Goal: Navigation & Orientation: Find specific page/section

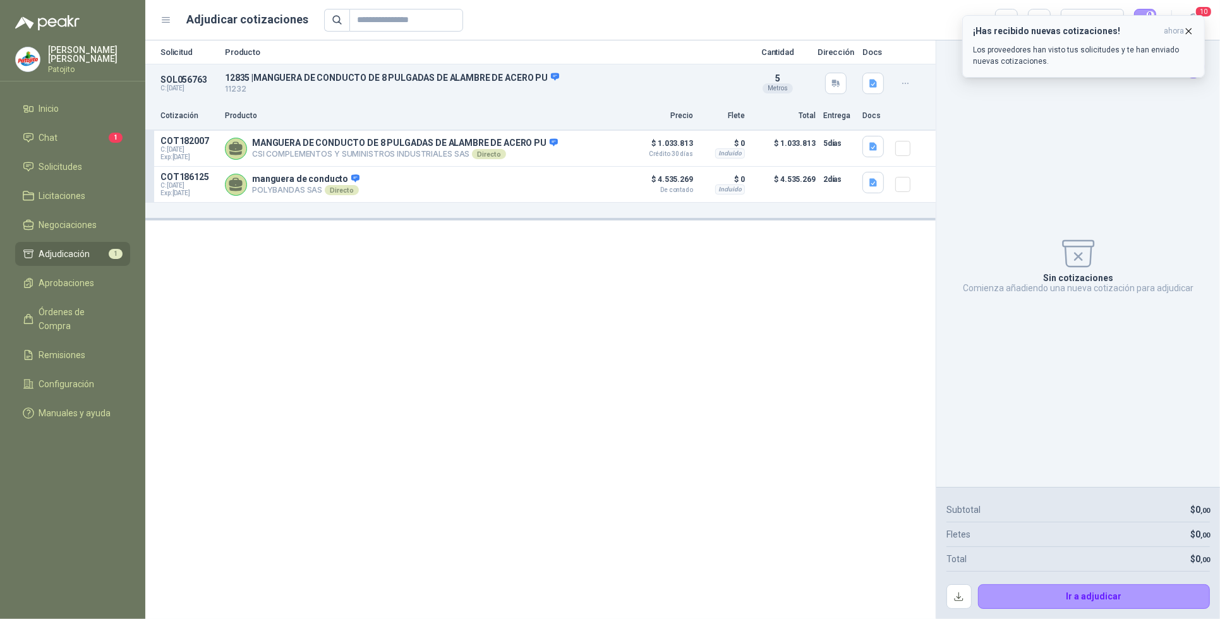
click at [1073, 42] on div "¡Has recibido nuevas cotizaciones! ahora Los proveedores han visto tus solicitu…" at bounding box center [1083, 46] width 221 height 41
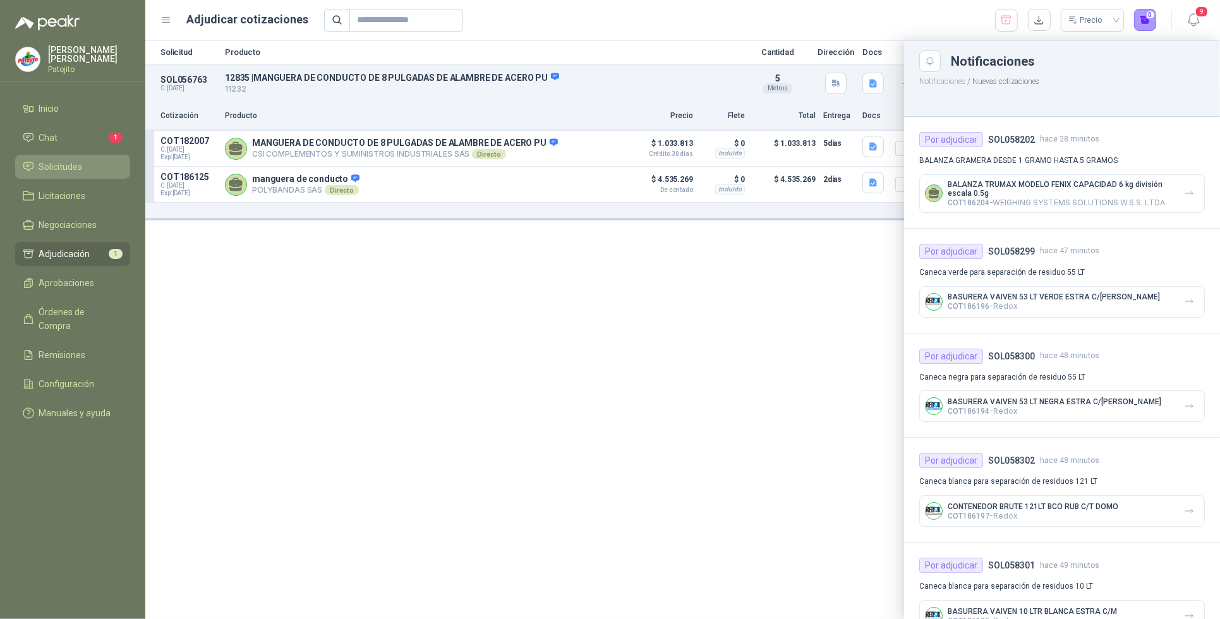
click at [92, 163] on li "Solicitudes" at bounding box center [73, 167] width 100 height 14
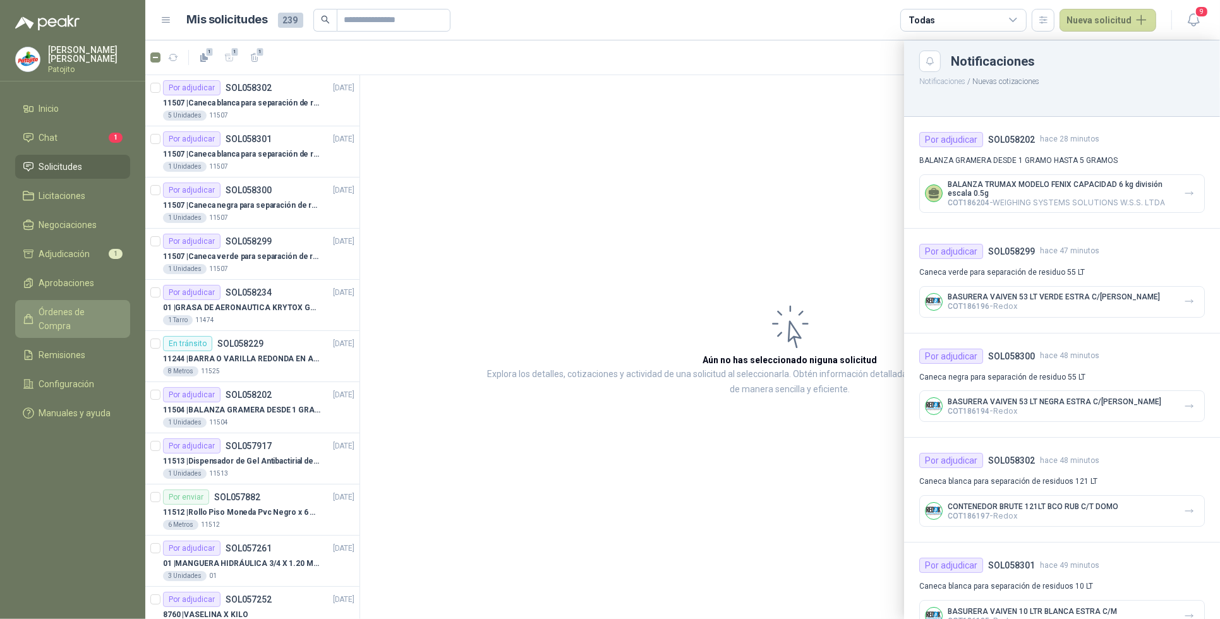
click at [109, 310] on span "Órdenes de Compra" at bounding box center [78, 319] width 79 height 28
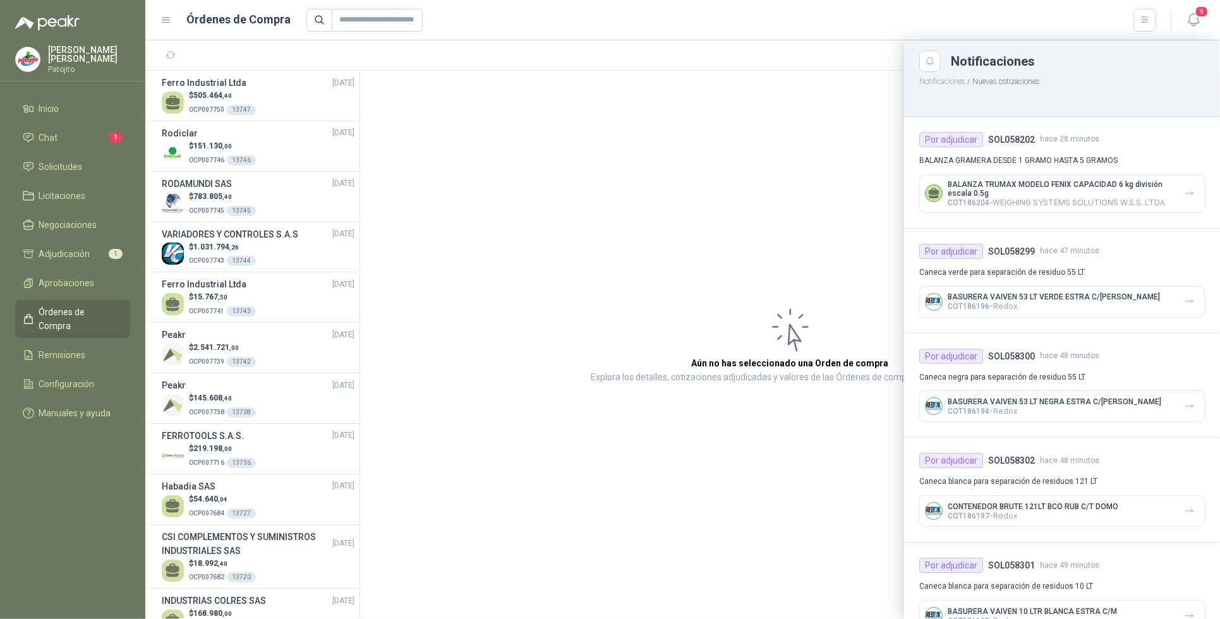
click at [210, 92] on div at bounding box center [682, 329] width 1075 height 579
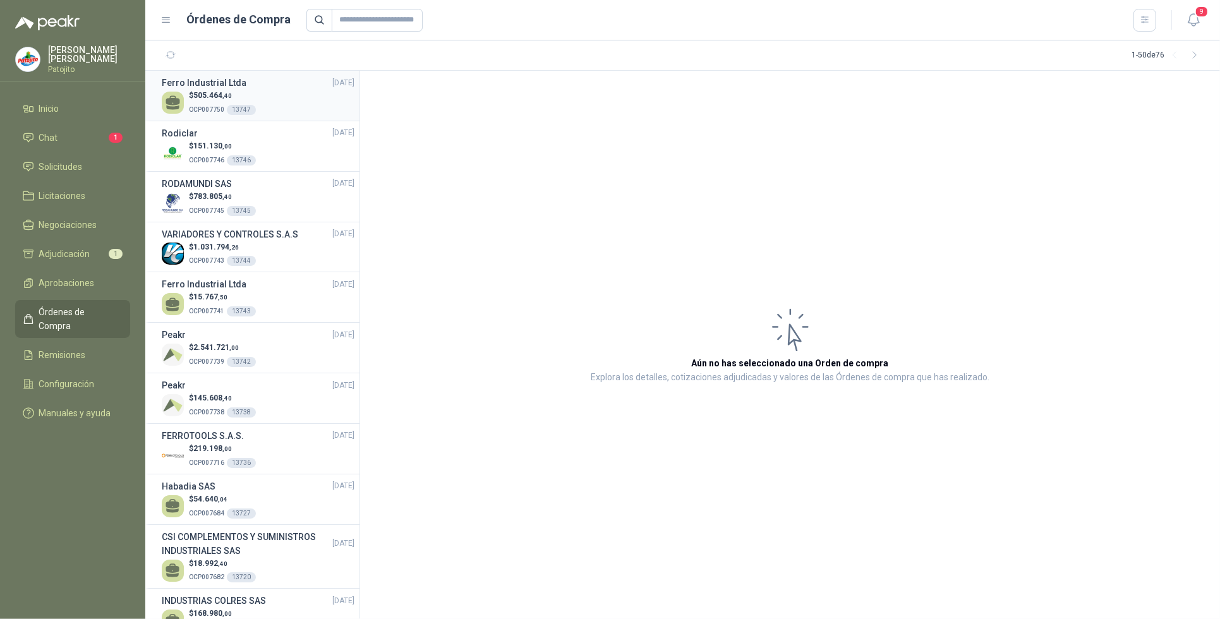
click at [233, 106] on div "13747" at bounding box center [241, 110] width 29 height 10
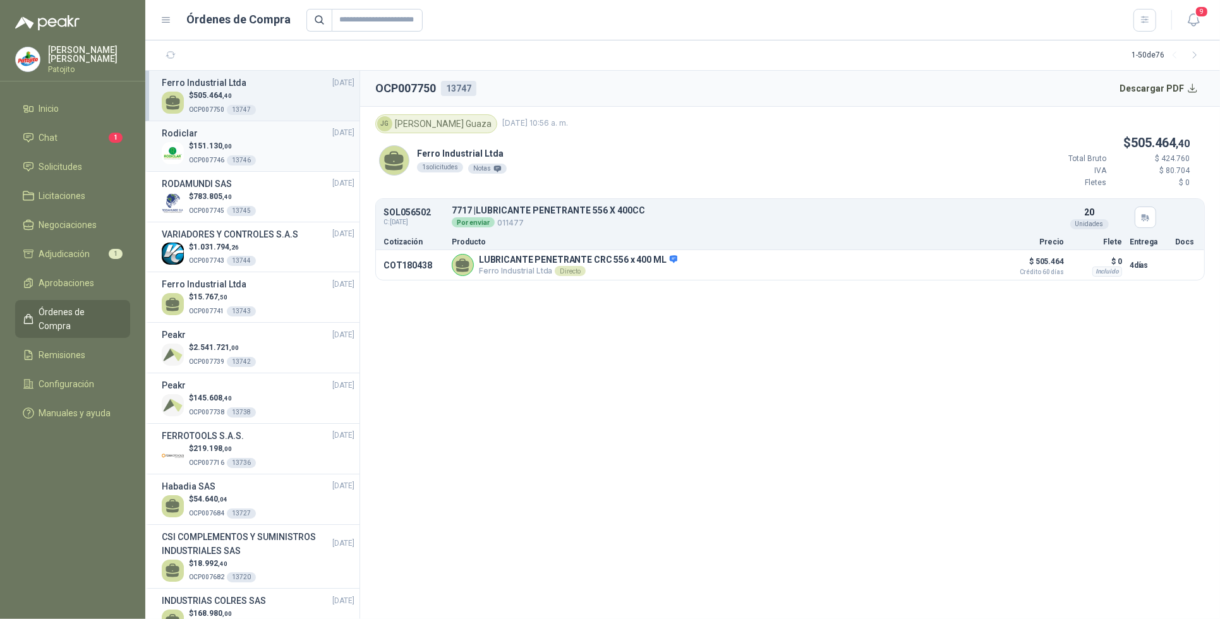
click at [221, 143] on span "151.130 ,00" at bounding box center [212, 146] width 39 height 9
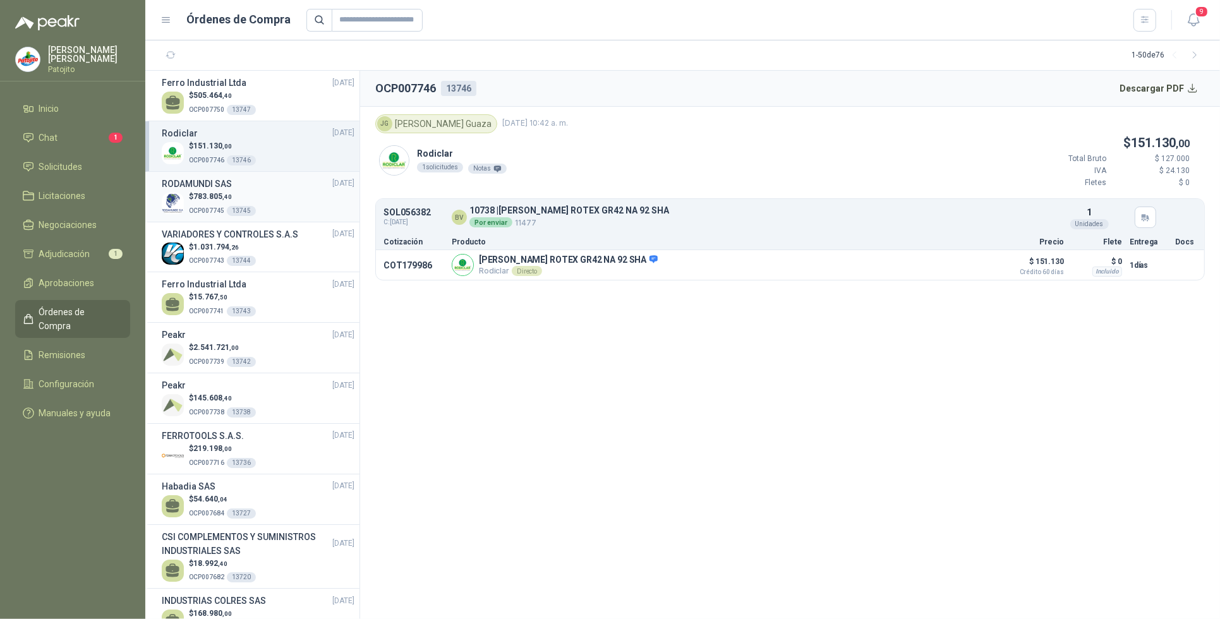
click at [210, 191] on p "$ 783.805 ,40" at bounding box center [222, 197] width 67 height 12
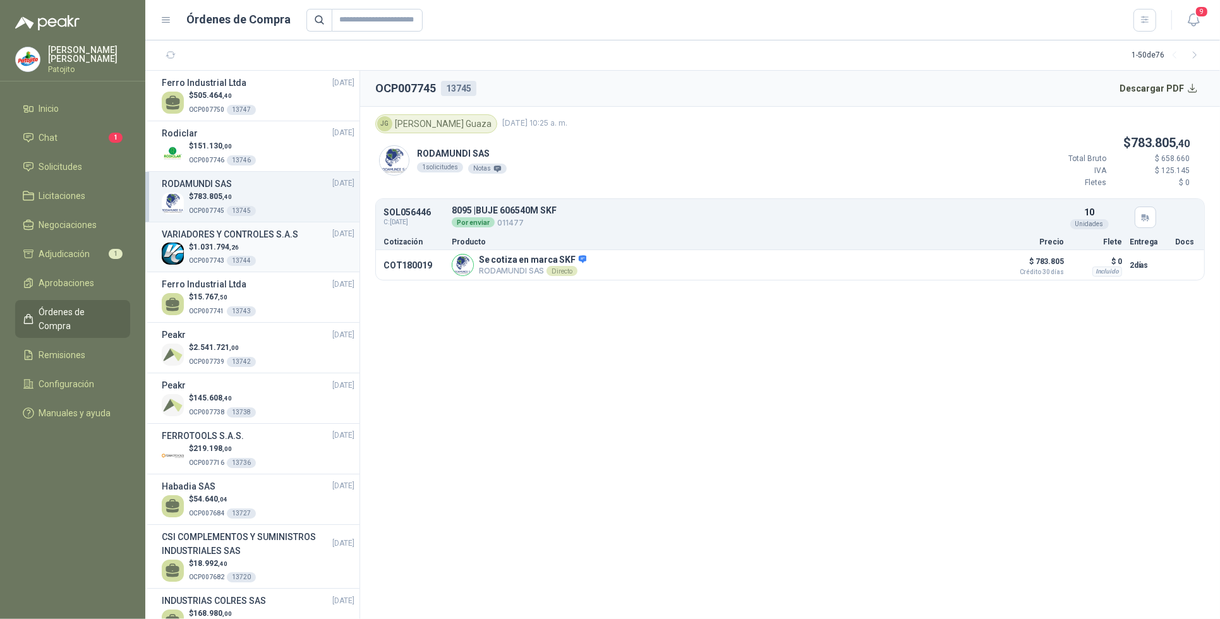
click at [207, 258] on span "OCP007743" at bounding box center [206, 260] width 35 height 7
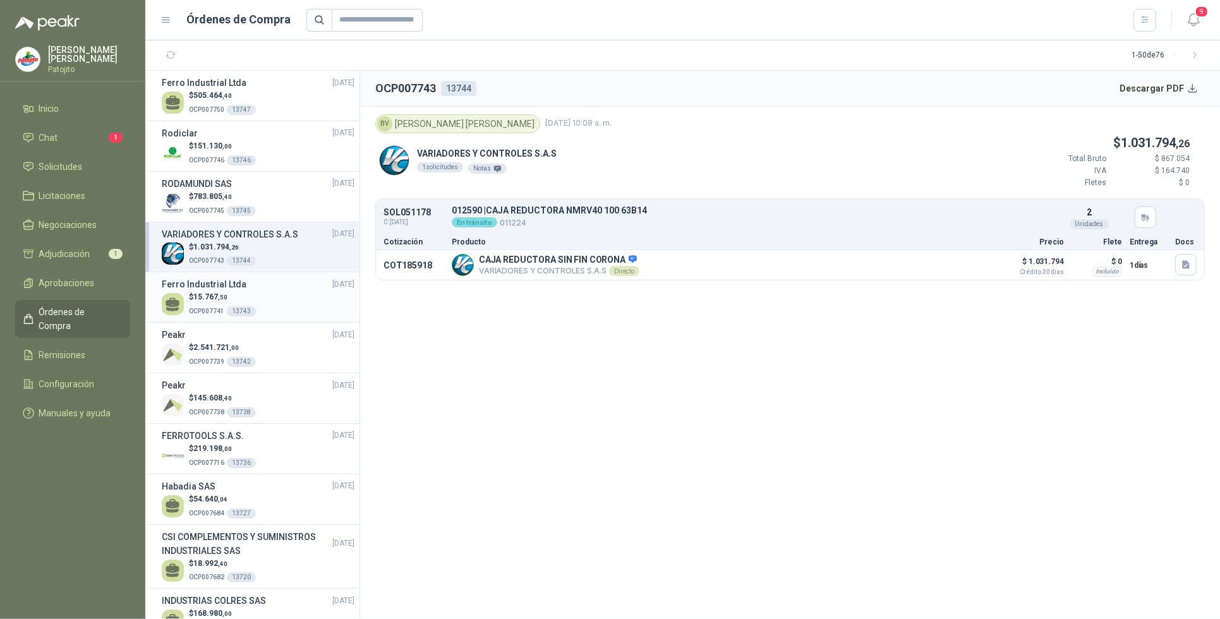
click at [205, 293] on p "$ 15.767 ,50" at bounding box center [222, 297] width 67 height 12
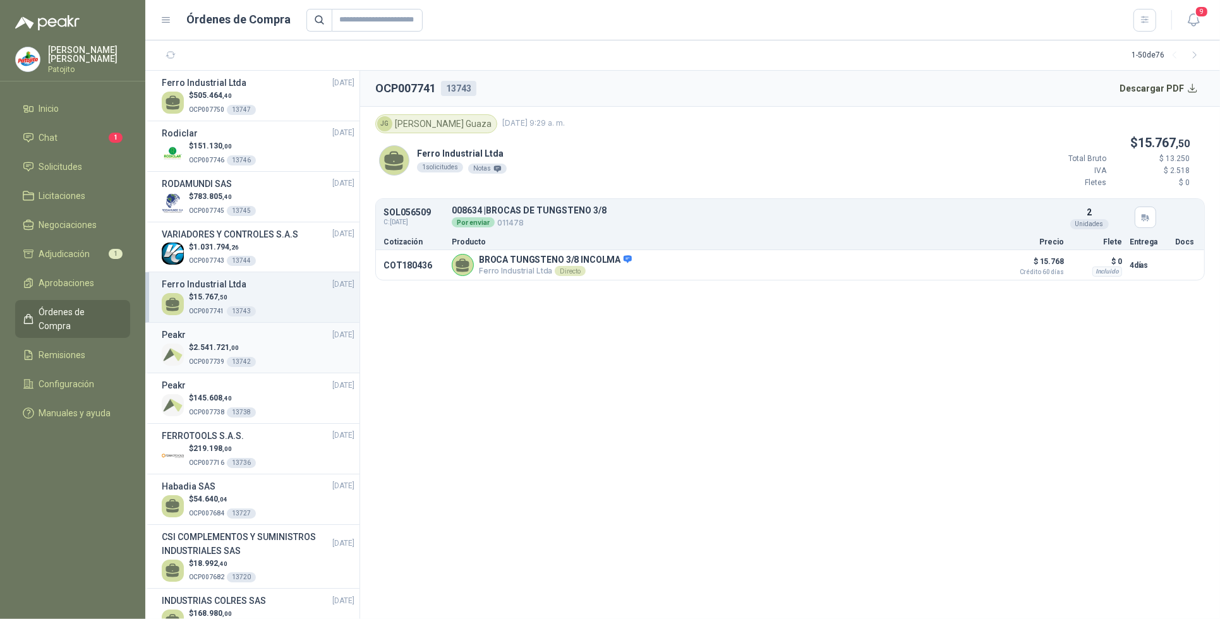
click at [233, 349] on span ",00" at bounding box center [233, 347] width 9 height 7
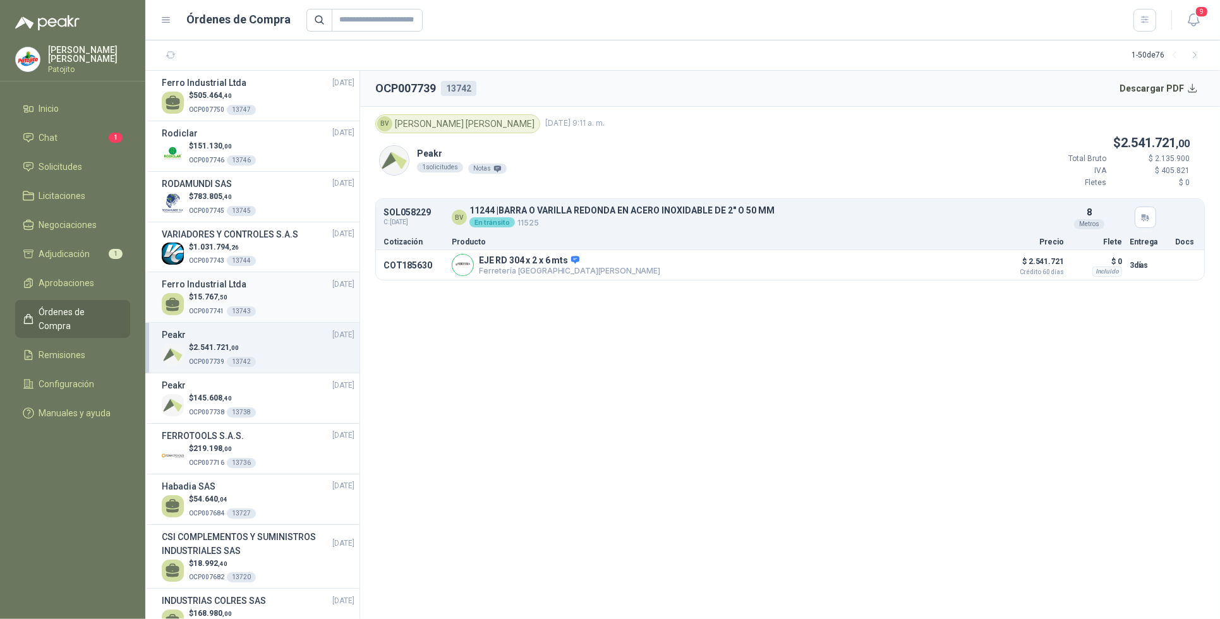
scroll to position [79, 0]
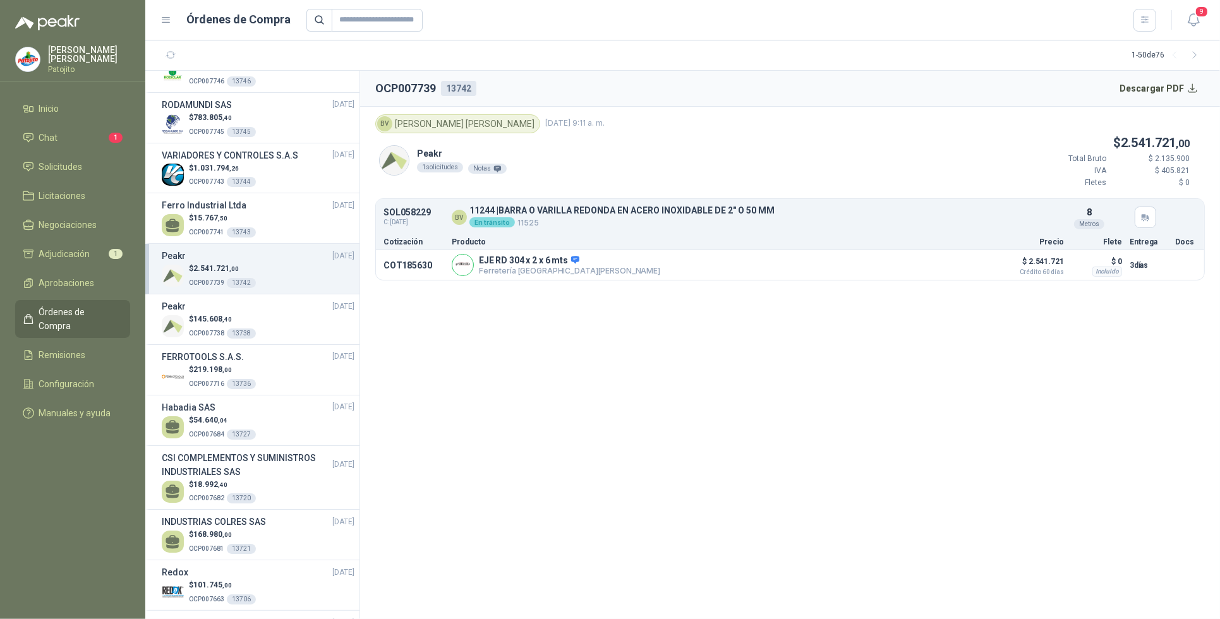
click at [260, 265] on div "$ 2.541.721 ,00 OCP007739 13742" at bounding box center [258, 276] width 193 height 26
click at [241, 267] on p "$ 2.541.721 ,00" at bounding box center [222, 269] width 67 height 12
click at [231, 315] on p "$ 145.608 ,40" at bounding box center [222, 319] width 67 height 12
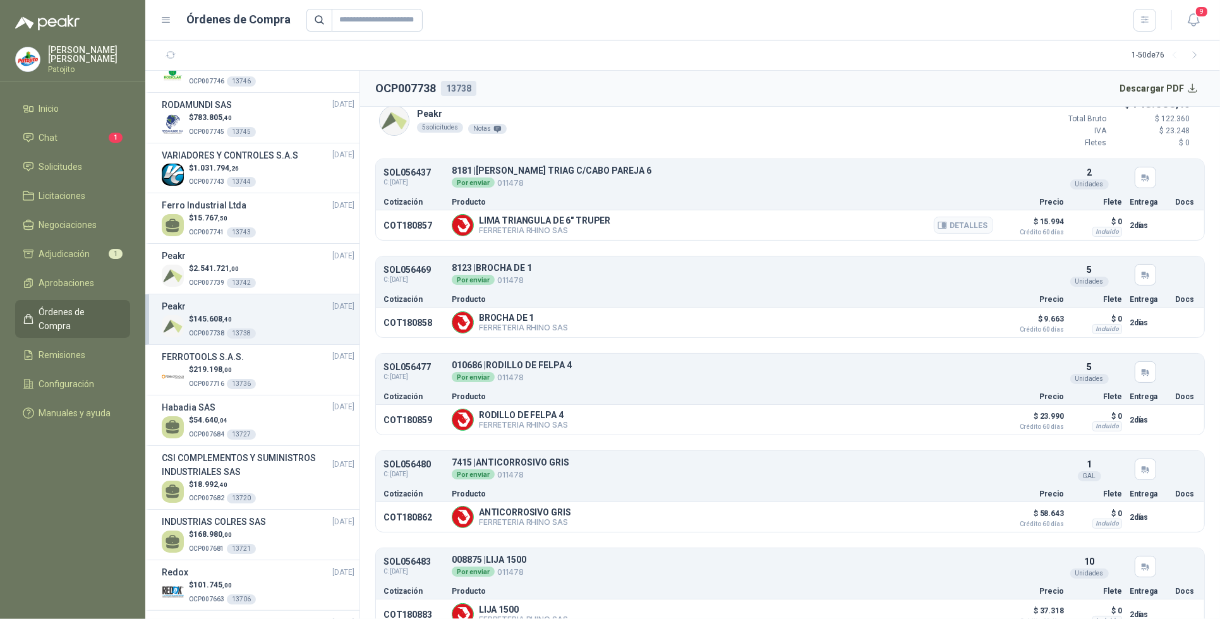
scroll to position [61, 0]
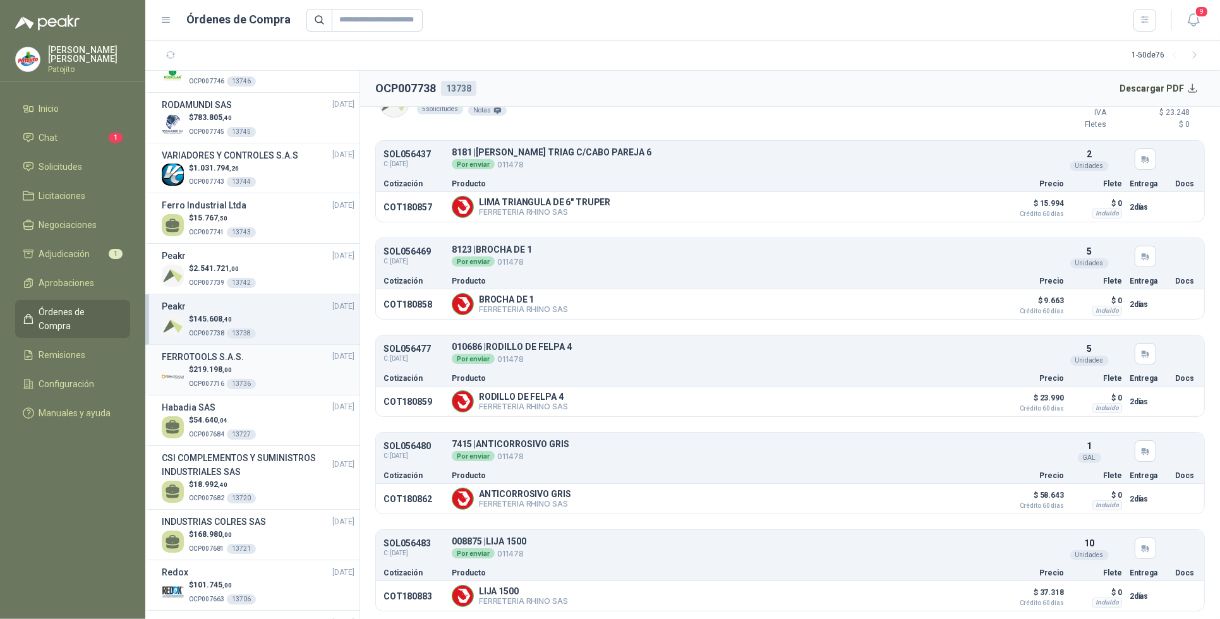
click at [239, 373] on p "$ 219.198 ,00" at bounding box center [222, 370] width 67 height 12
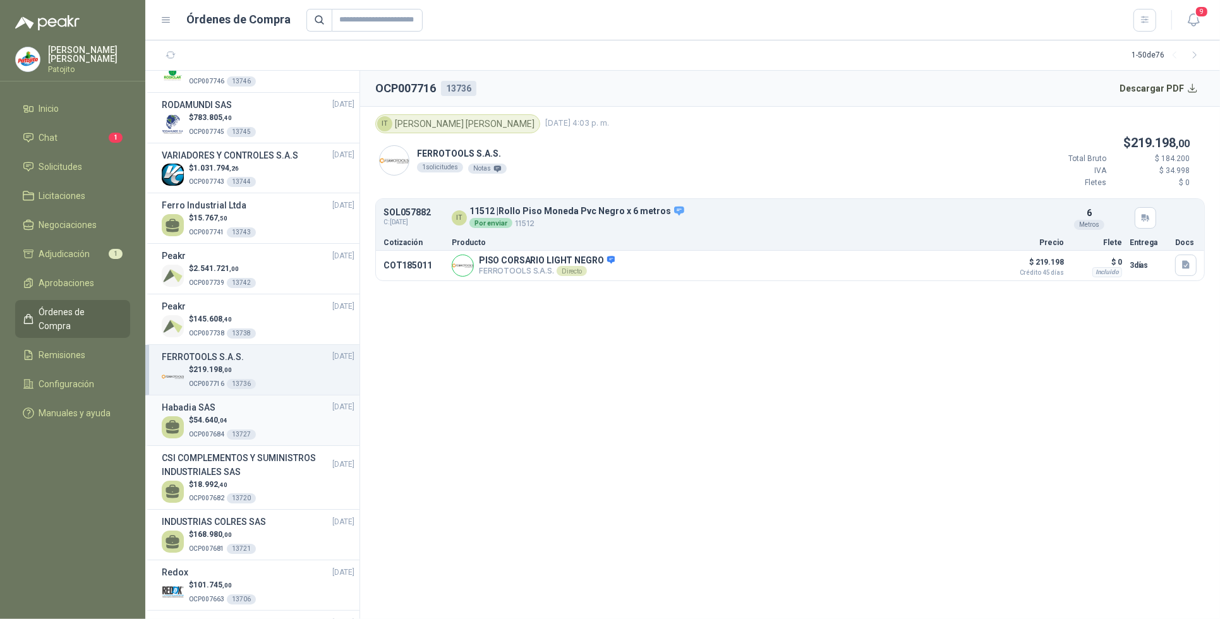
click at [240, 432] on div "13727" at bounding box center [241, 435] width 29 height 10
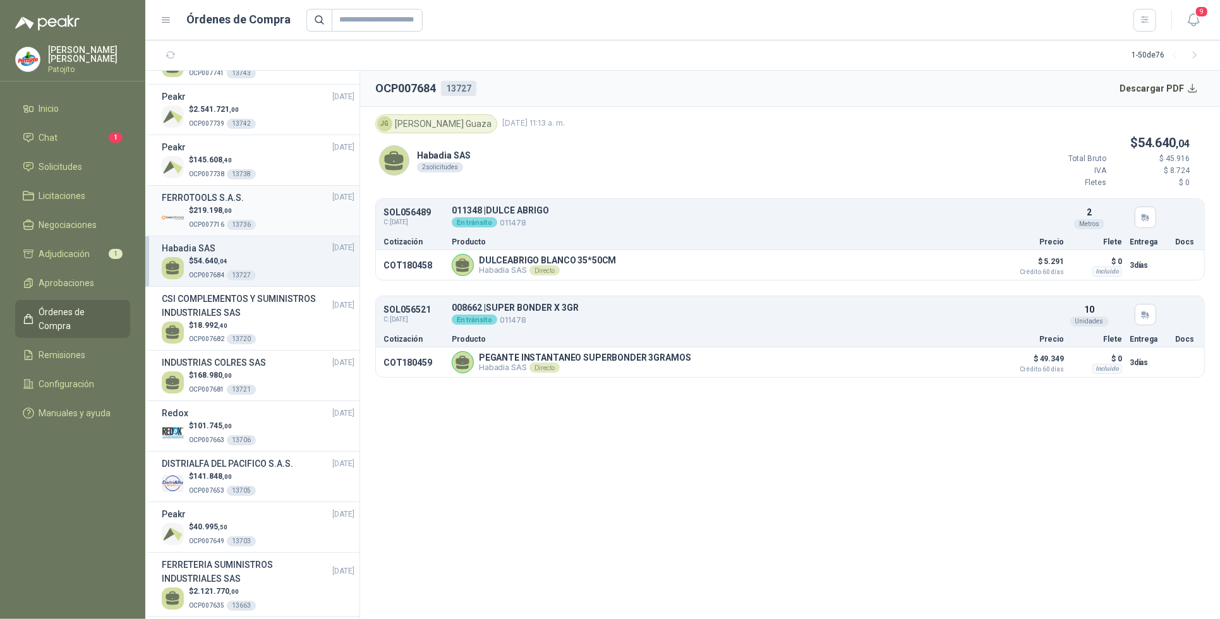
scroll to position [316, 0]
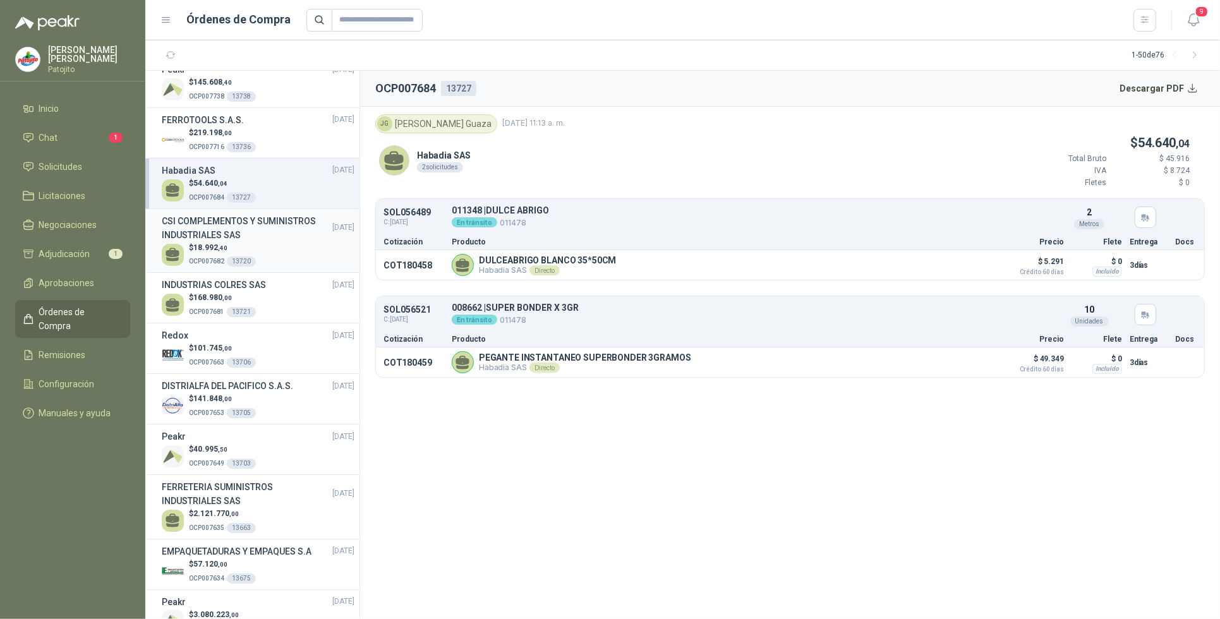
click at [235, 237] on h3 "CSI COMPLEMENTOS Y SUMINISTROS INDUSTRIALES SAS" at bounding box center [247, 228] width 171 height 28
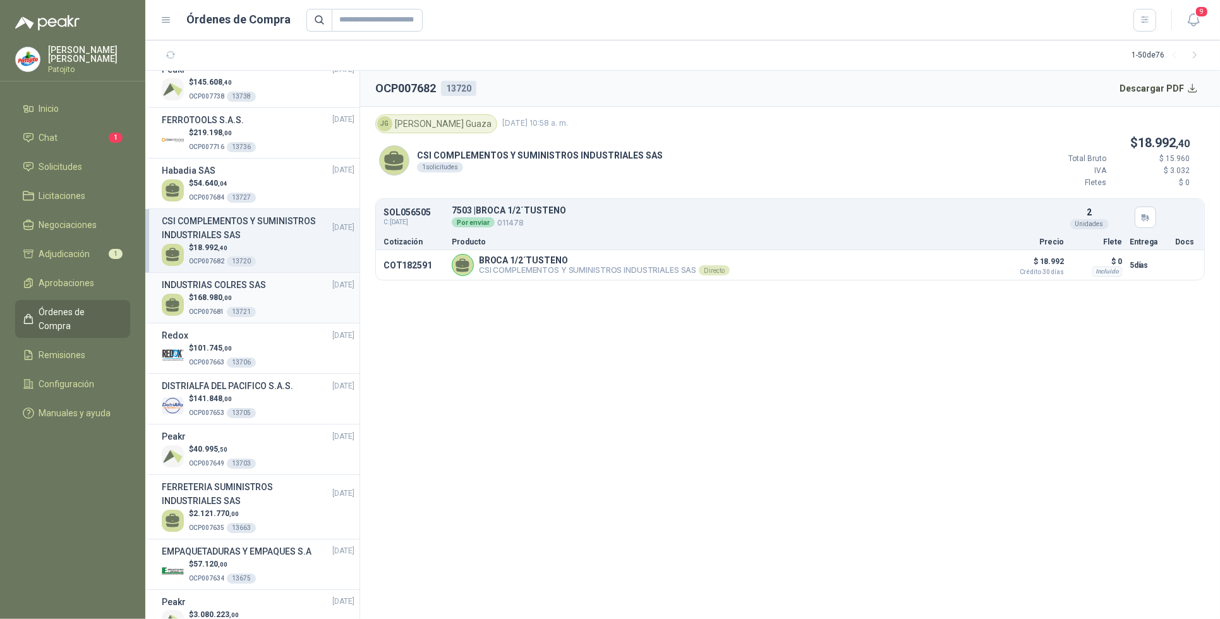
click at [260, 299] on div "$ 168.980 ,00 OCP007681 13721" at bounding box center [258, 305] width 193 height 26
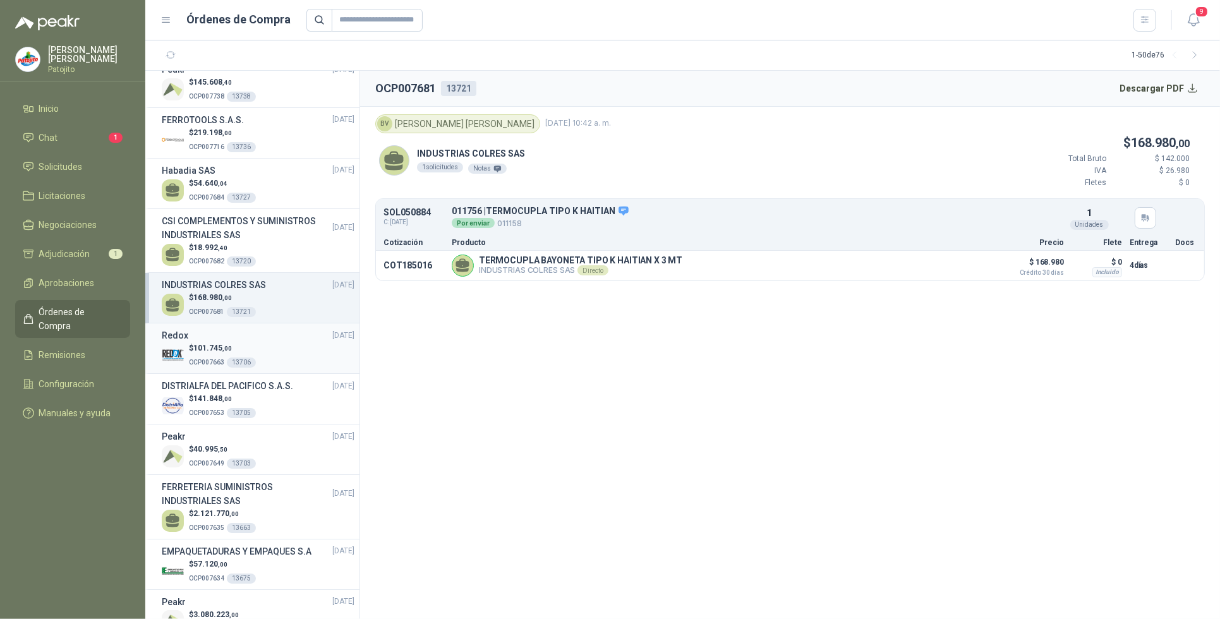
click at [238, 342] on div "Redox [DATE]" at bounding box center [258, 336] width 193 height 14
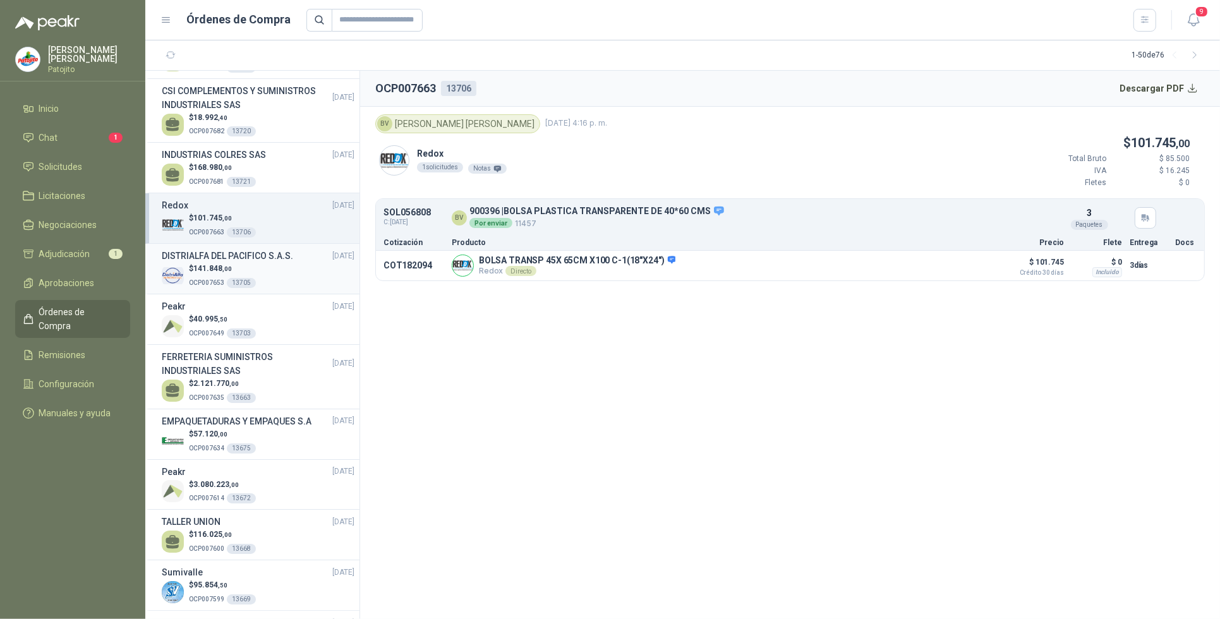
scroll to position [474, 0]
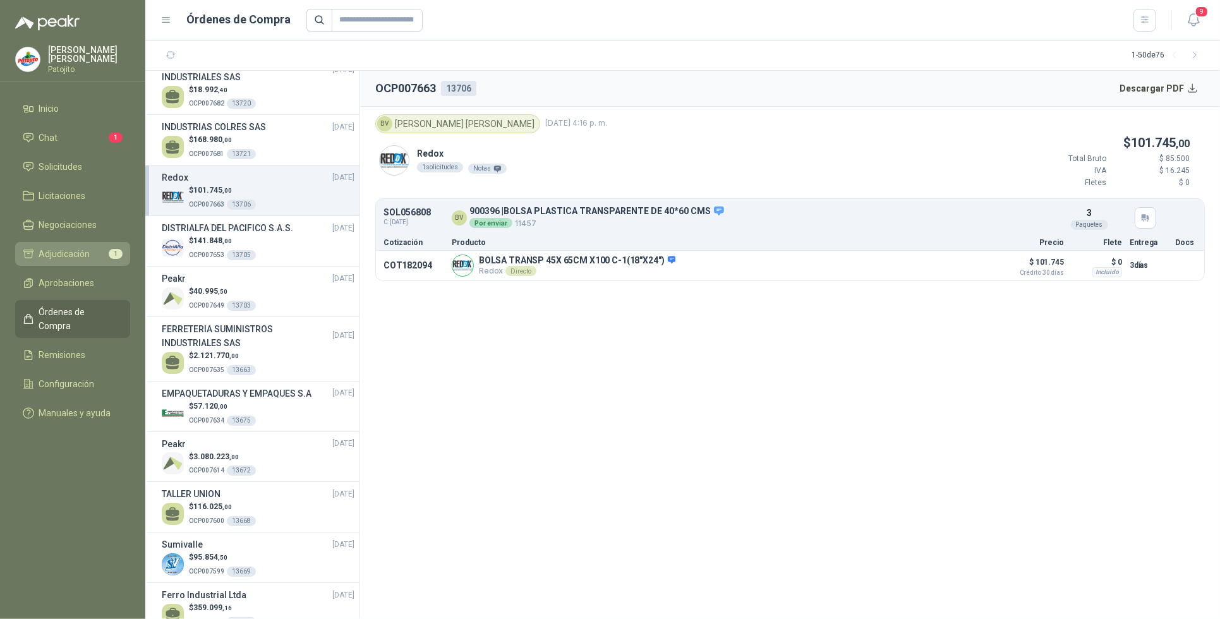
click at [85, 255] on span "Adjudicación" at bounding box center [64, 254] width 51 height 14
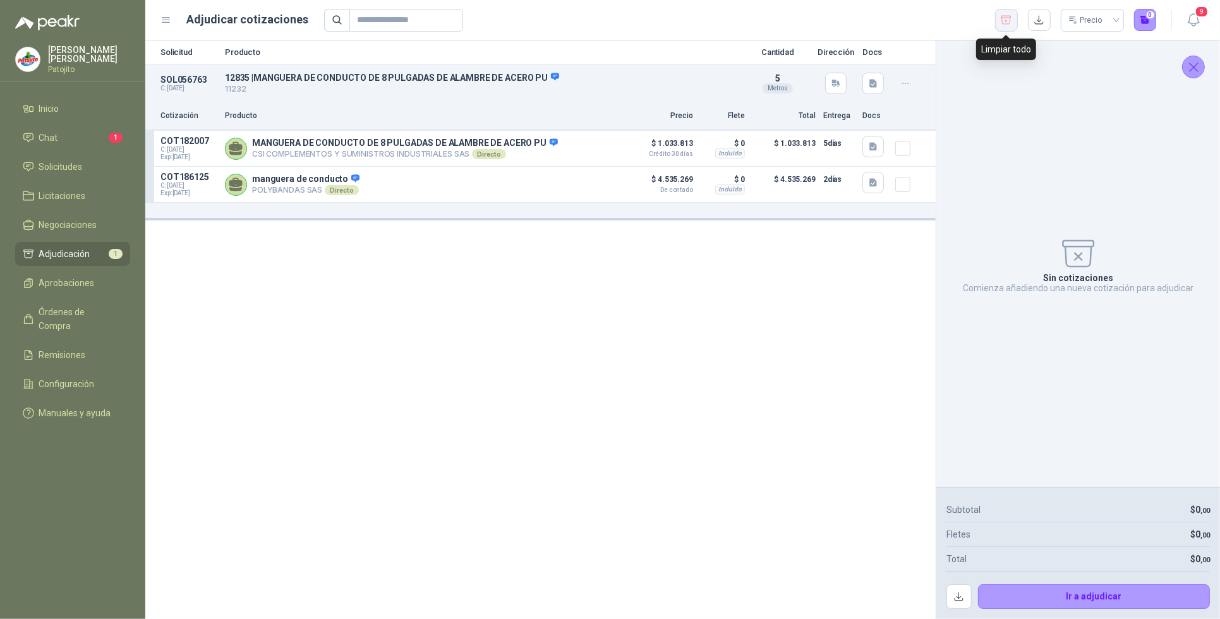
click at [1006, 23] on icon "button" at bounding box center [1006, 20] width 12 height 13
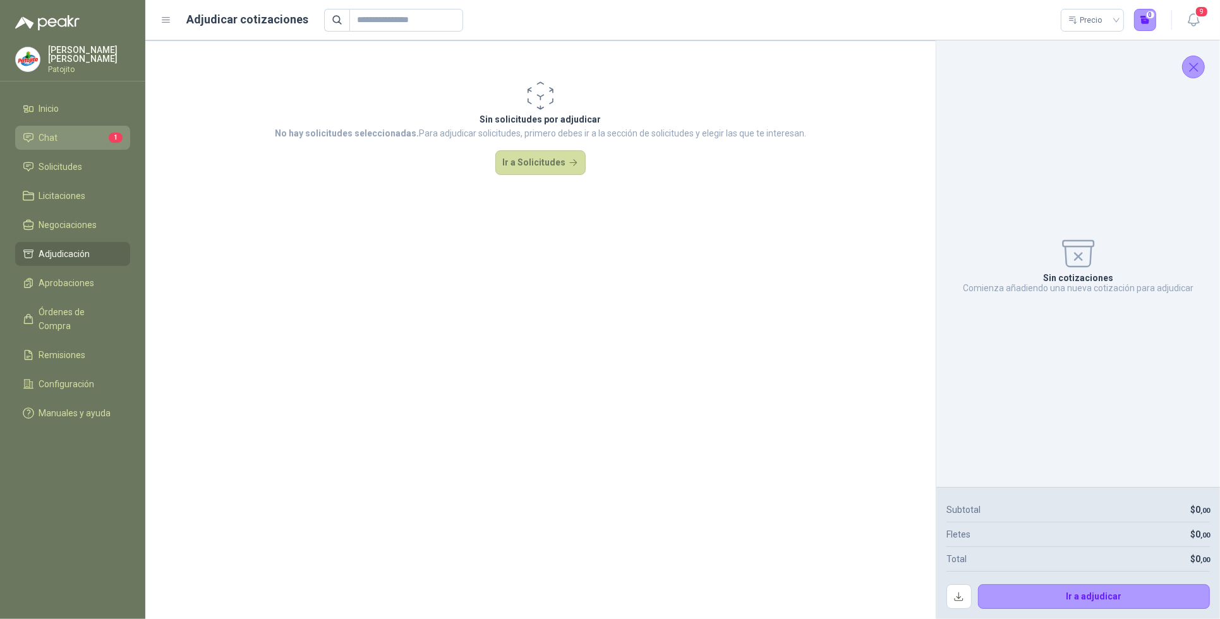
click at [83, 134] on li "Chat 1" at bounding box center [73, 138] width 100 height 14
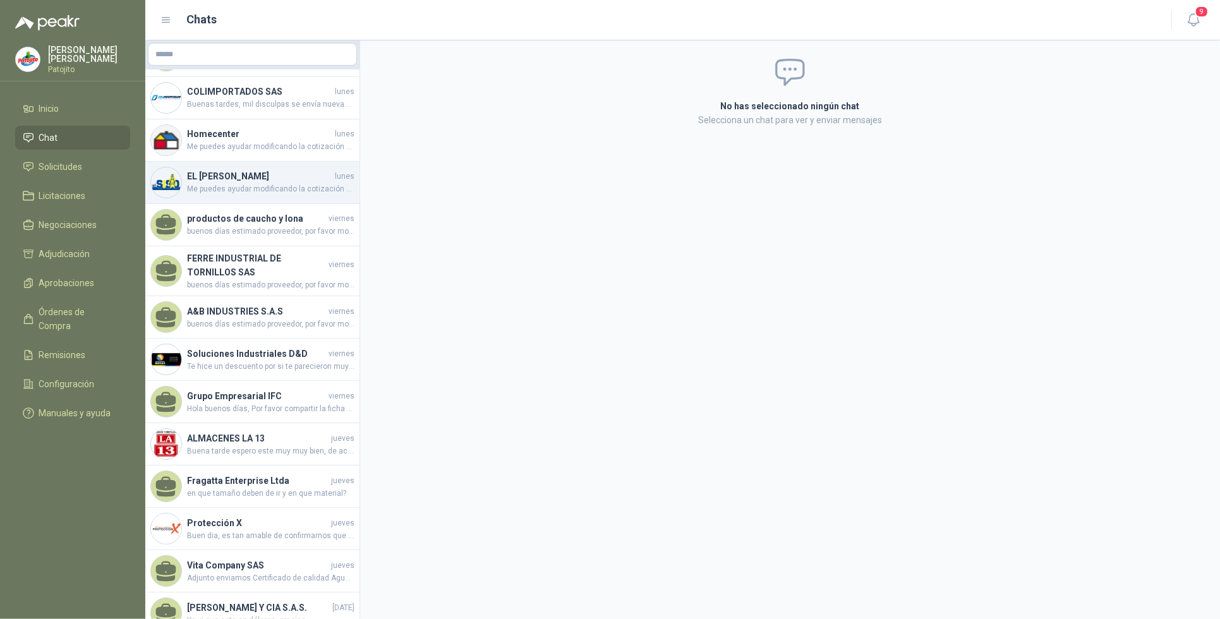
scroll to position [395, 0]
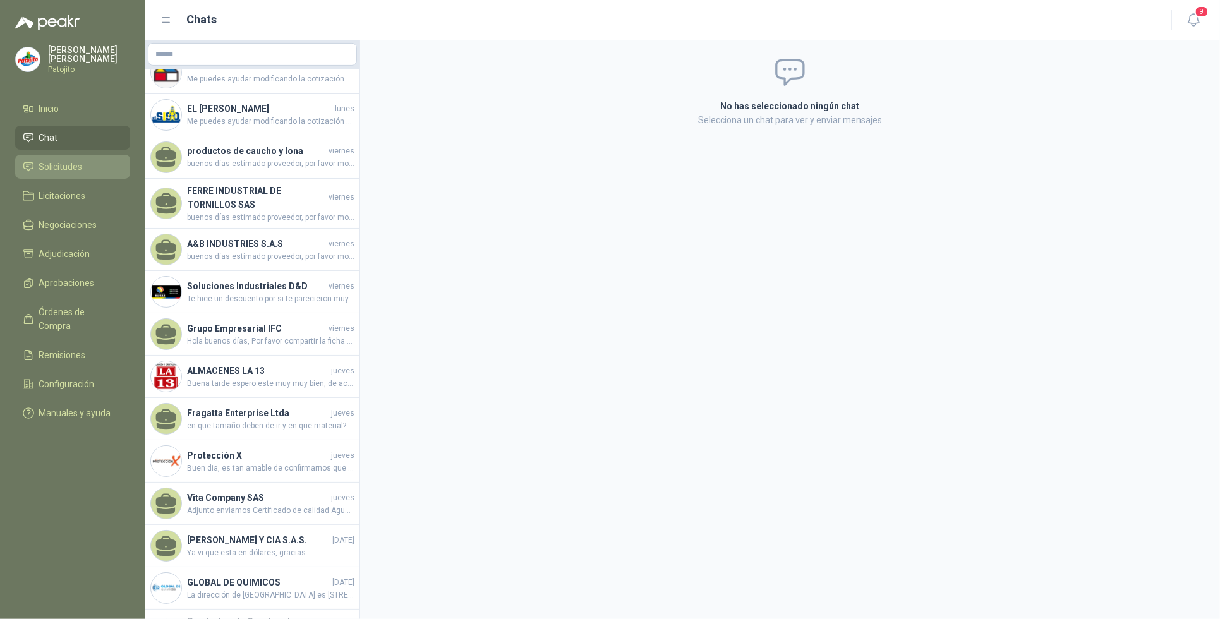
click at [94, 160] on li "Solicitudes" at bounding box center [73, 167] width 100 height 14
